Goal: Task Accomplishment & Management: Use online tool/utility

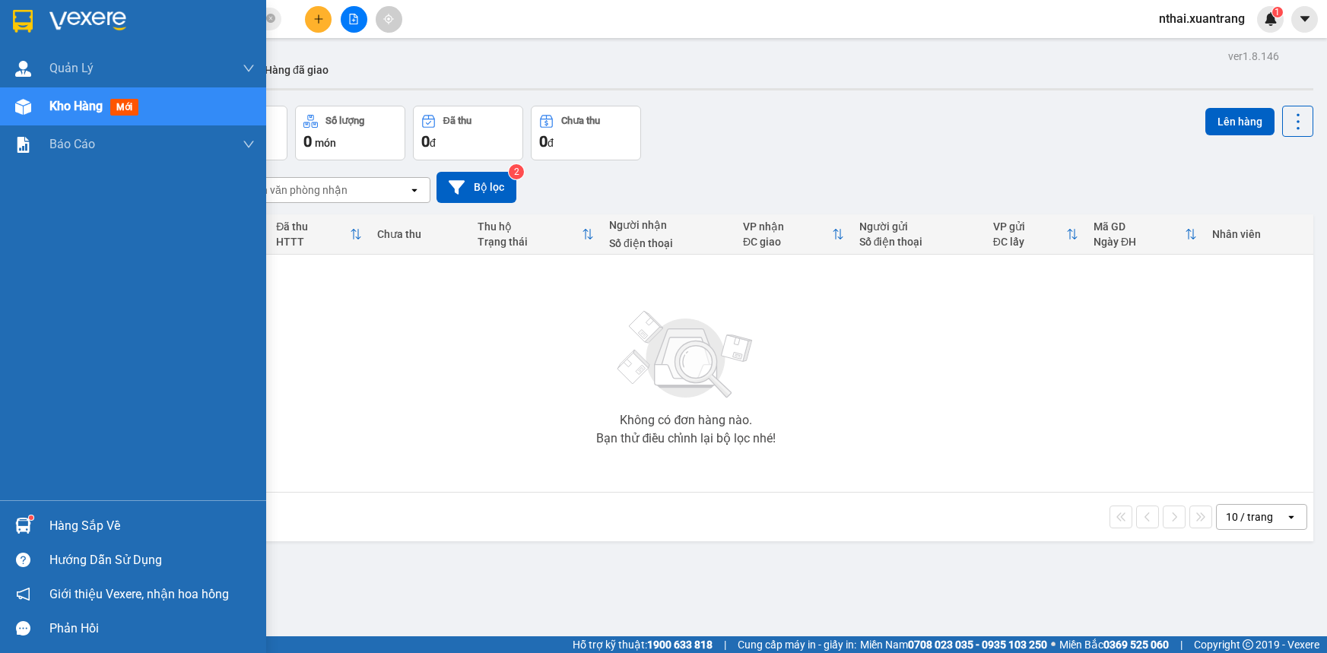
click at [29, 21] on img at bounding box center [23, 21] width 20 height 23
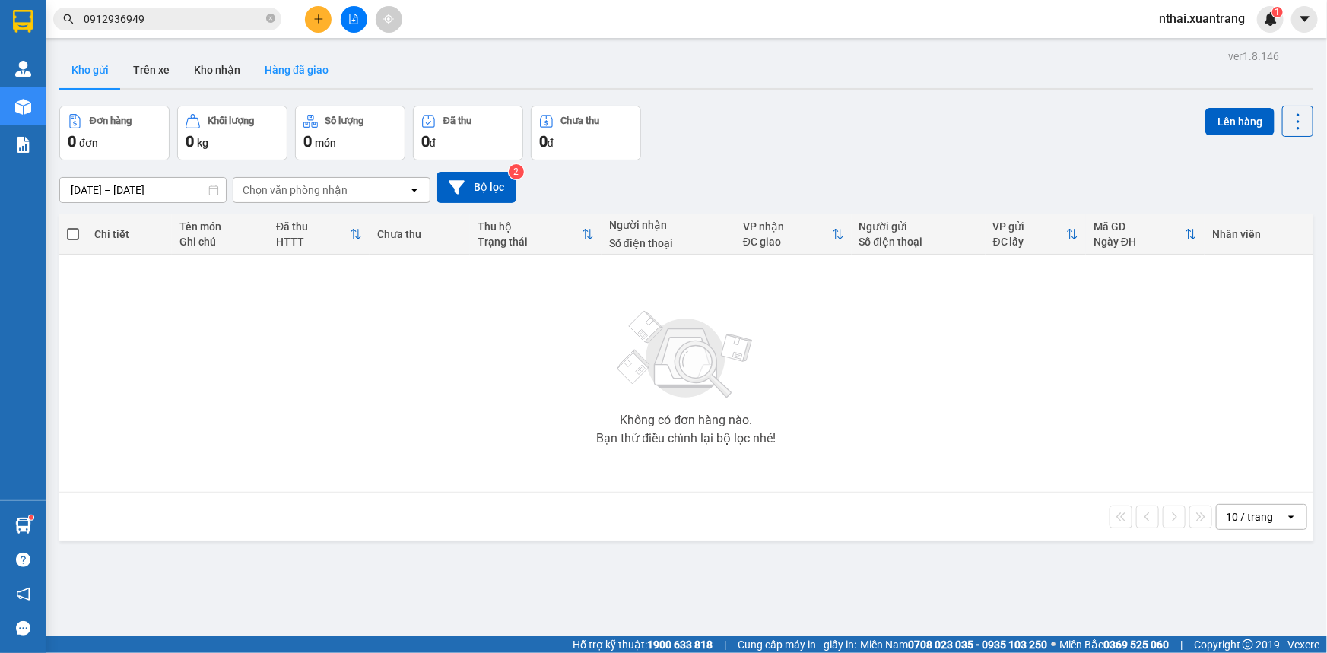
click at [294, 71] on button "Hàng đã giao" at bounding box center [297, 70] width 88 height 37
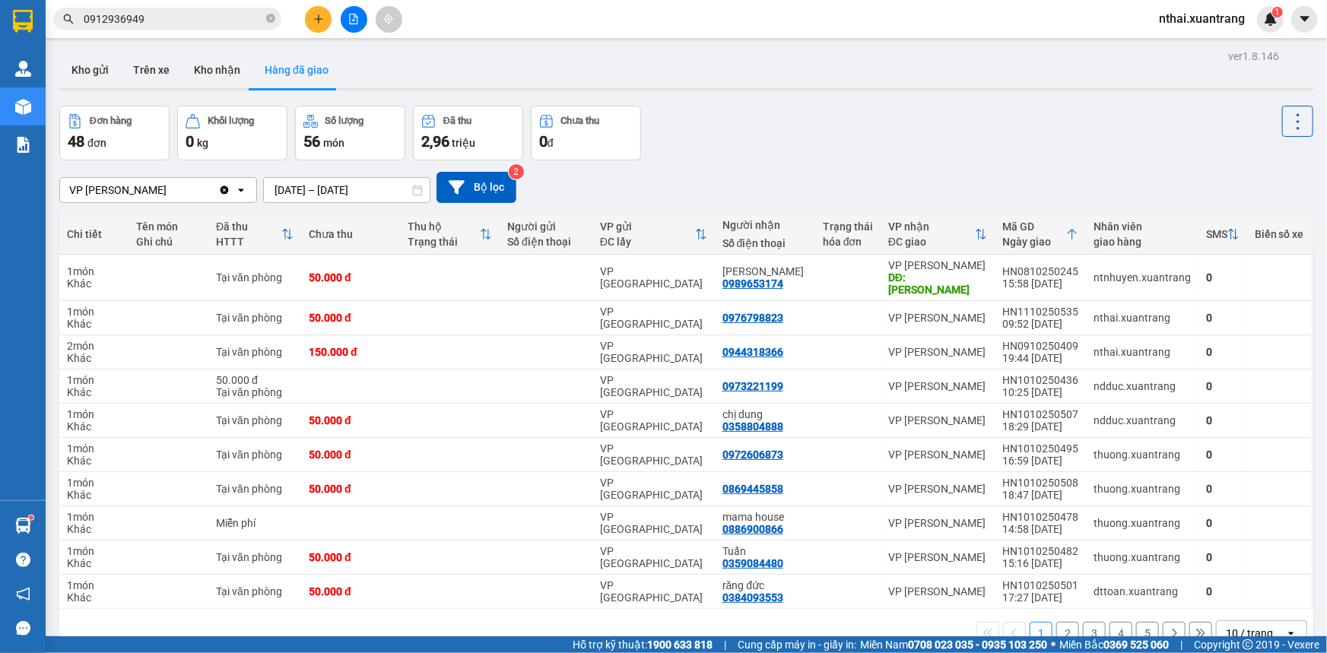
click at [293, 70] on button "Hàng đã giao" at bounding box center [297, 70] width 88 height 37
click at [110, 66] on button "Kho gửi" at bounding box center [90, 70] width 62 height 37
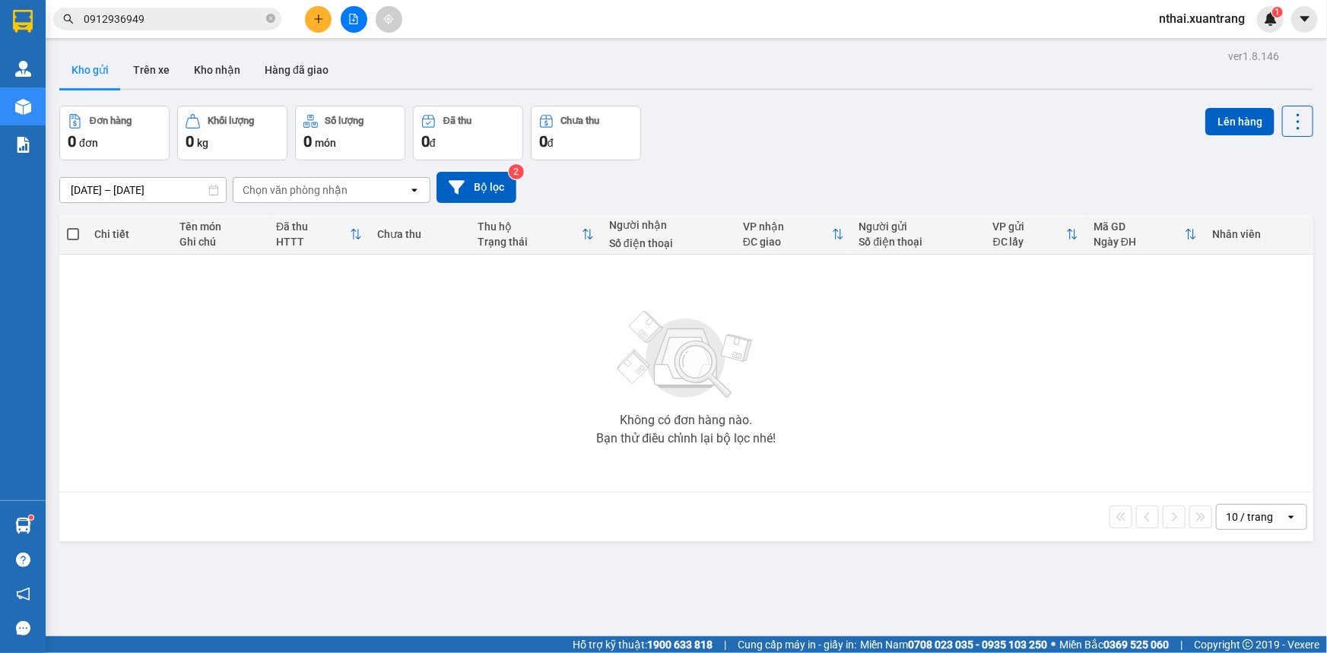
click at [114, 73] on button "Kho gửi" at bounding box center [90, 70] width 62 height 37
click at [101, 76] on button "Kho gửi" at bounding box center [90, 70] width 62 height 37
drag, startPoint x: 161, startPoint y: 76, endPoint x: 175, endPoint y: 73, distance: 14.0
click at [163, 76] on button "Trên xe" at bounding box center [151, 70] width 61 height 37
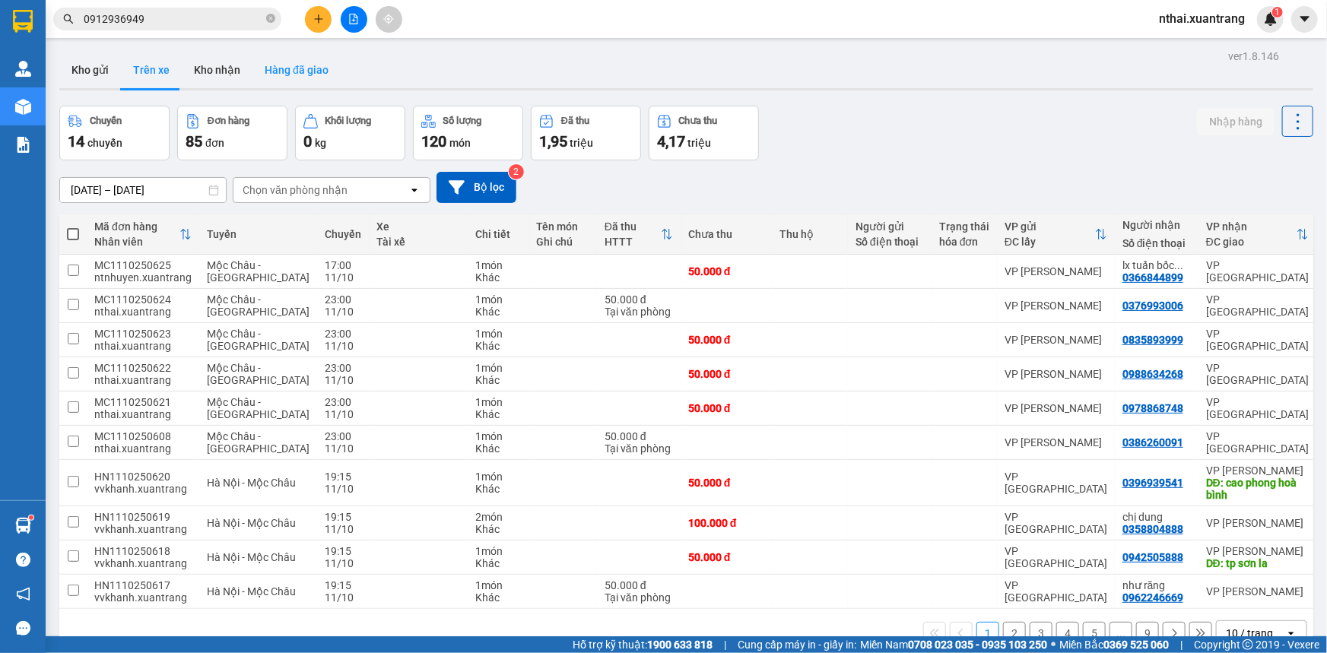
click at [282, 70] on button "Hàng đã giao" at bounding box center [297, 70] width 88 height 37
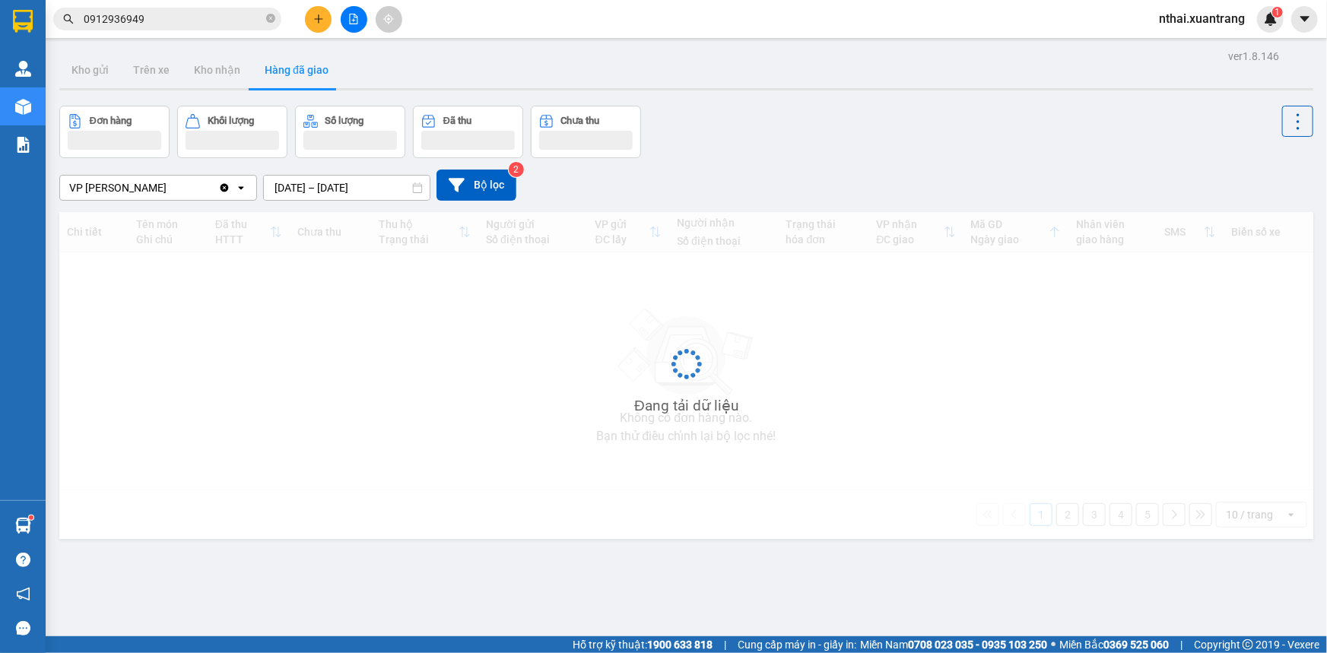
click at [284, 68] on button "Hàng đã giao" at bounding box center [297, 70] width 88 height 37
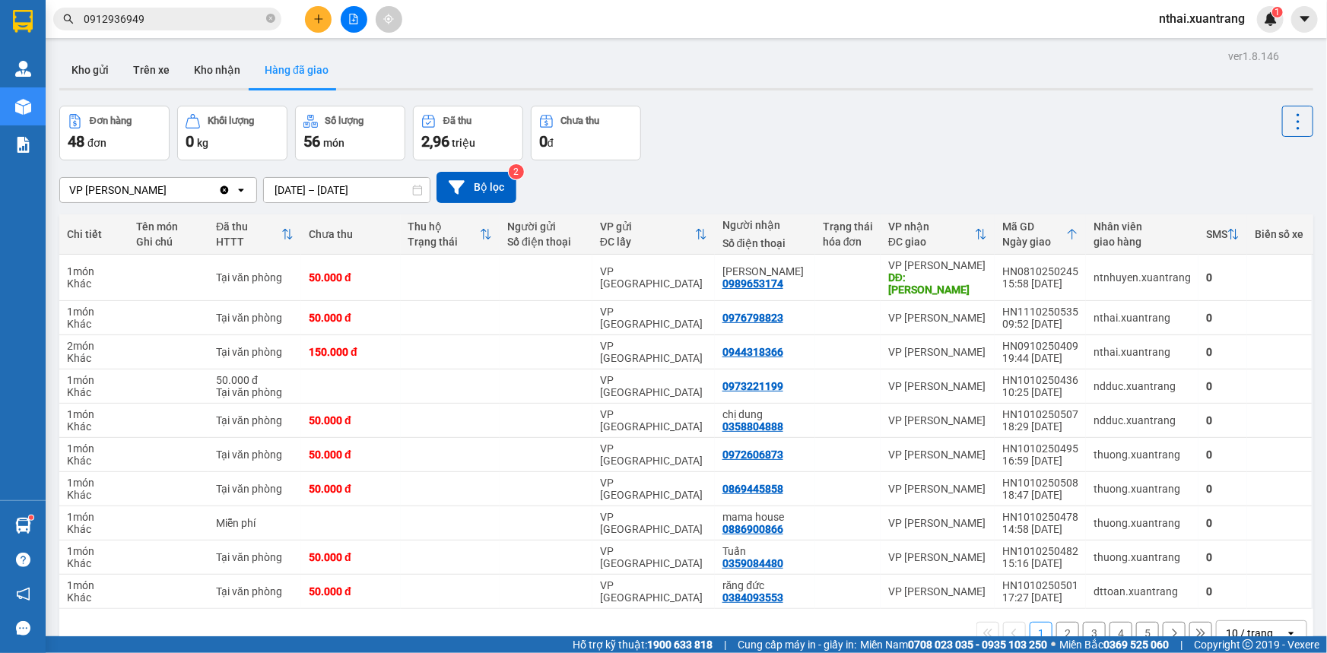
click at [269, 71] on button "Hàng đã giao" at bounding box center [297, 70] width 88 height 37
click at [272, 70] on button "Hàng đã giao" at bounding box center [297, 70] width 88 height 37
click at [210, 22] on input "0912936949" at bounding box center [174, 19] width 180 height 17
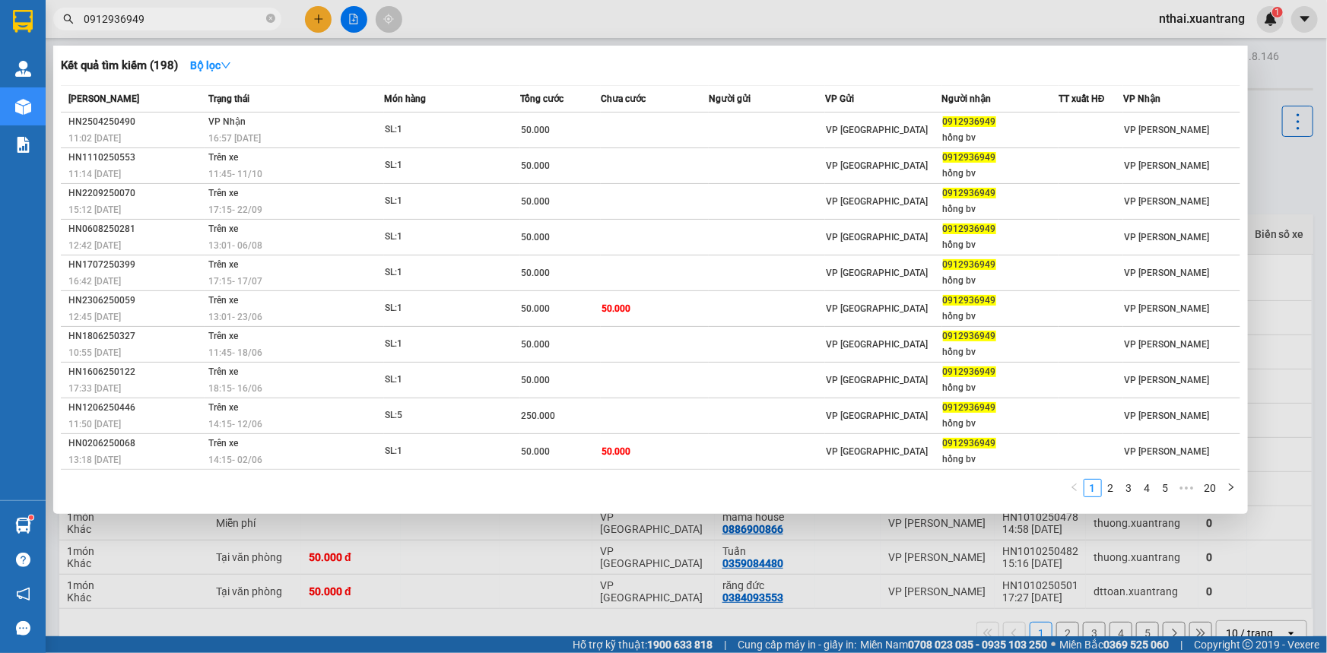
click at [209, 22] on input "0912936949" at bounding box center [174, 19] width 180 height 17
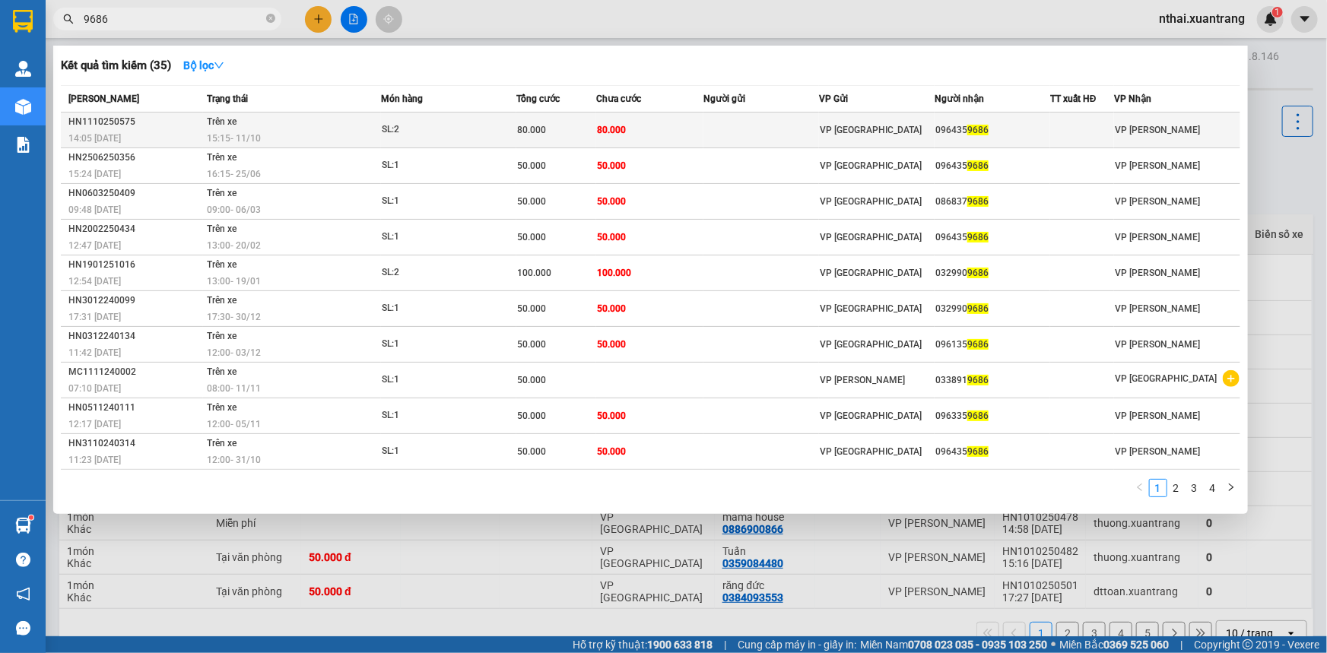
type input "9686"
click at [691, 135] on td "80.000" at bounding box center [649, 131] width 106 height 36
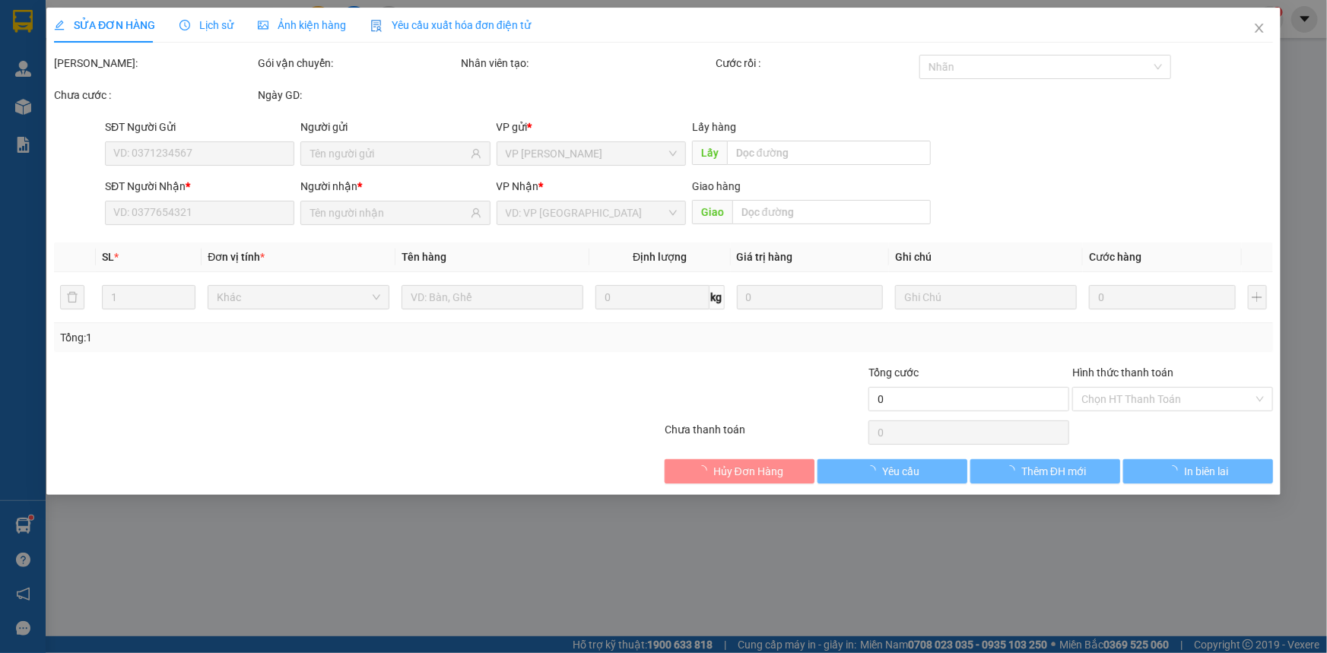
type input "0964359686"
type input "80.000"
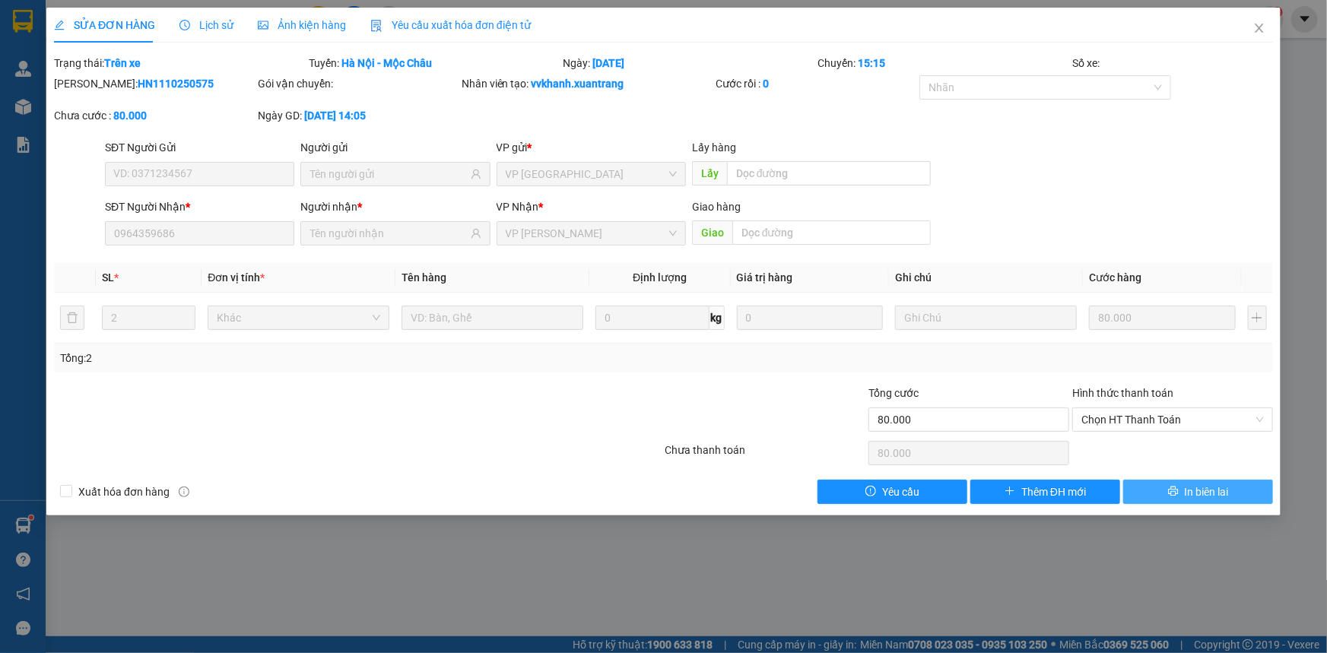
click at [1211, 492] on span "In biên lai" at bounding box center [1207, 492] width 44 height 17
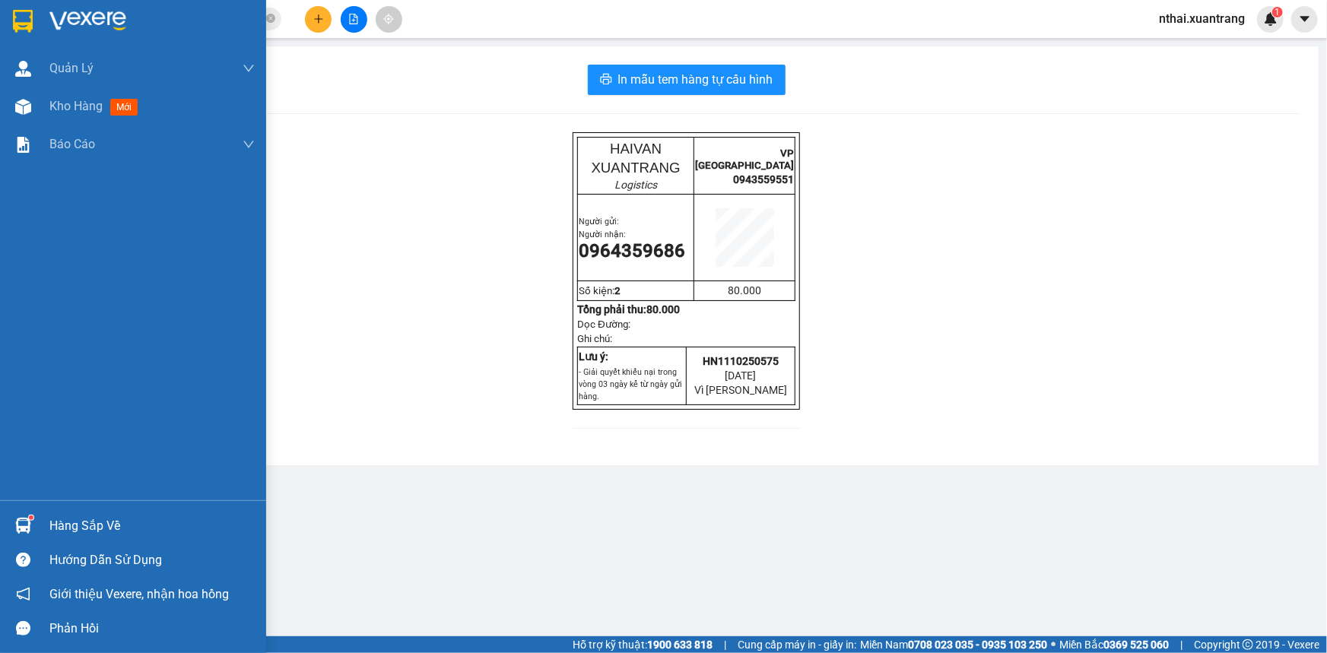
click at [47, 15] on div at bounding box center [133, 24] width 266 height 49
